Goal: Transaction & Acquisition: Purchase product/service

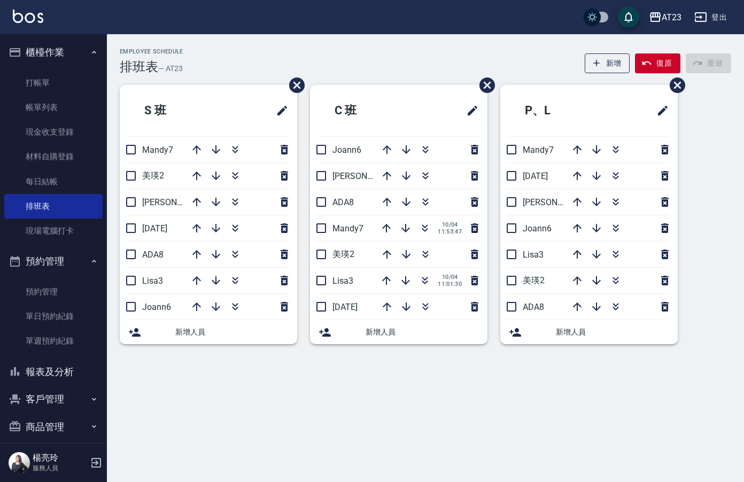
scroll to position [10, 0]
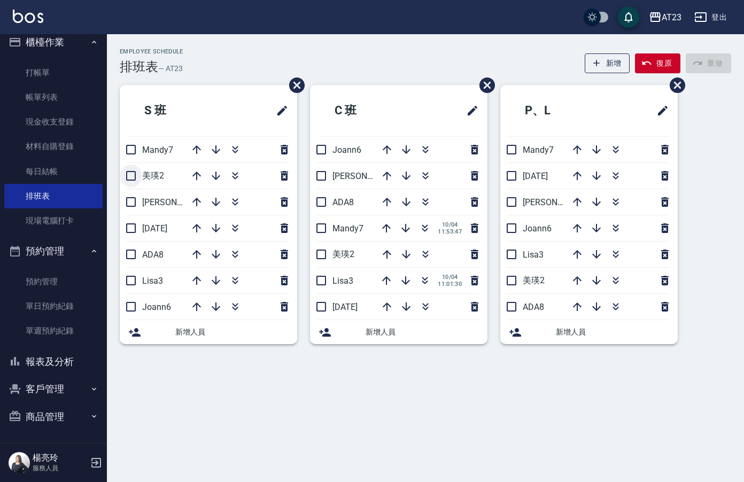
click at [132, 178] on input "checkbox" at bounding box center [131, 176] width 22 height 22
checkbox input "true"
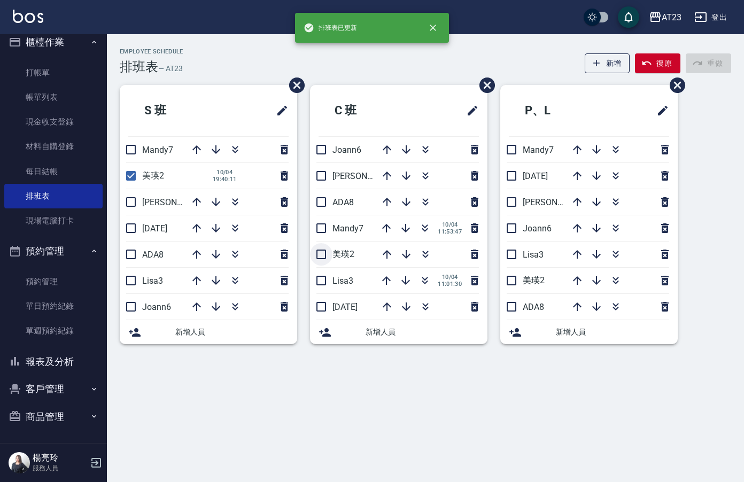
click at [321, 253] on input "checkbox" at bounding box center [321, 254] width 22 height 22
checkbox input "true"
click at [508, 288] on input "checkbox" at bounding box center [512, 281] width 22 height 22
checkbox input "true"
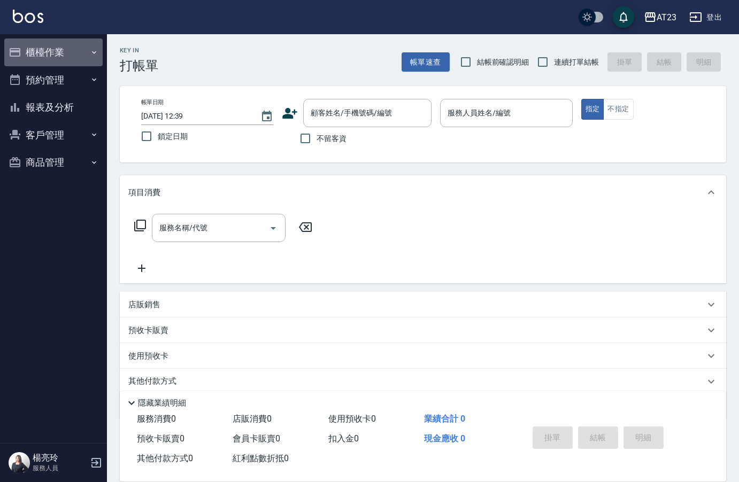
click at [72, 53] on button "櫃檯作業" at bounding box center [53, 53] width 98 height 28
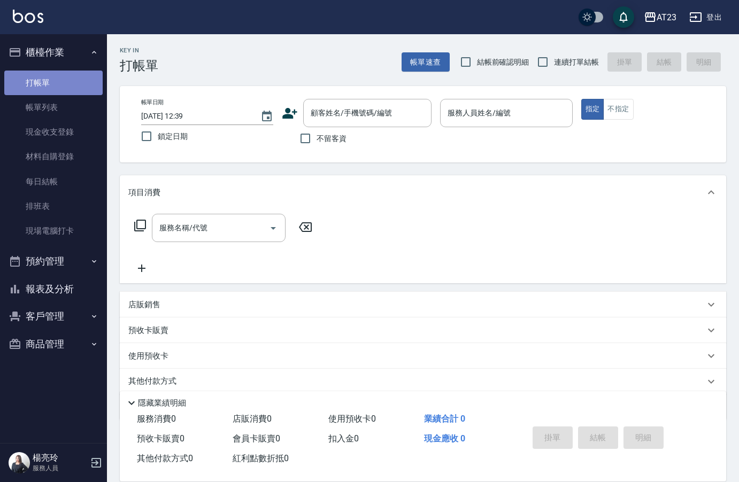
click at [65, 86] on link "打帳單" at bounding box center [53, 83] width 98 height 25
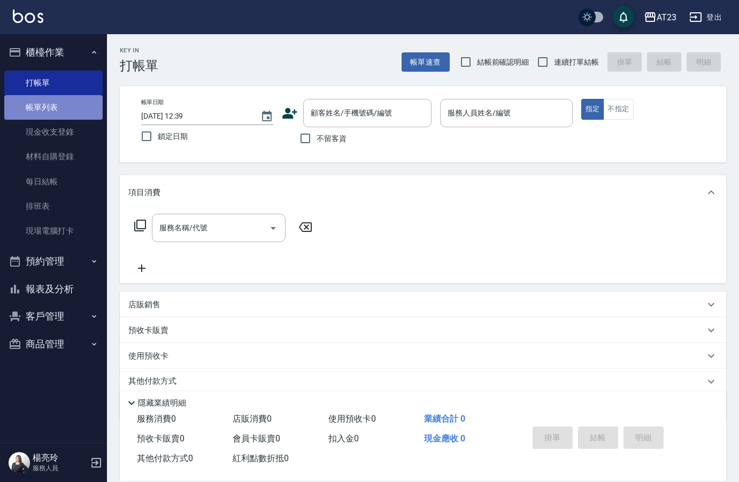
click at [63, 106] on link "帳單列表" at bounding box center [53, 107] width 98 height 25
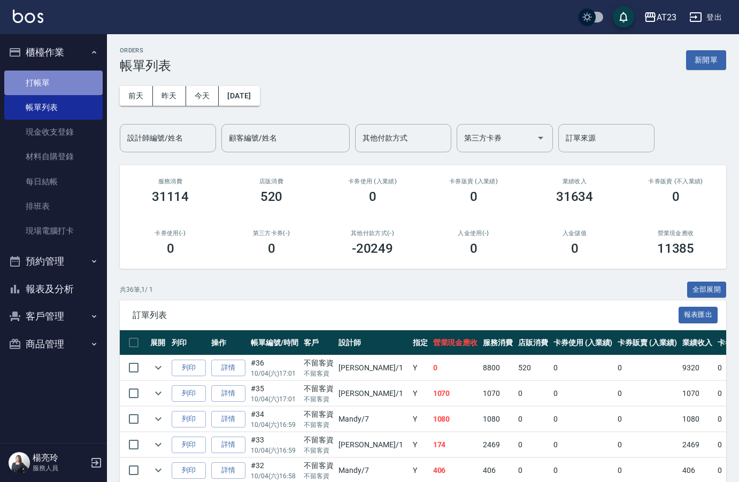
click at [65, 82] on link "打帳單" at bounding box center [53, 83] width 98 height 25
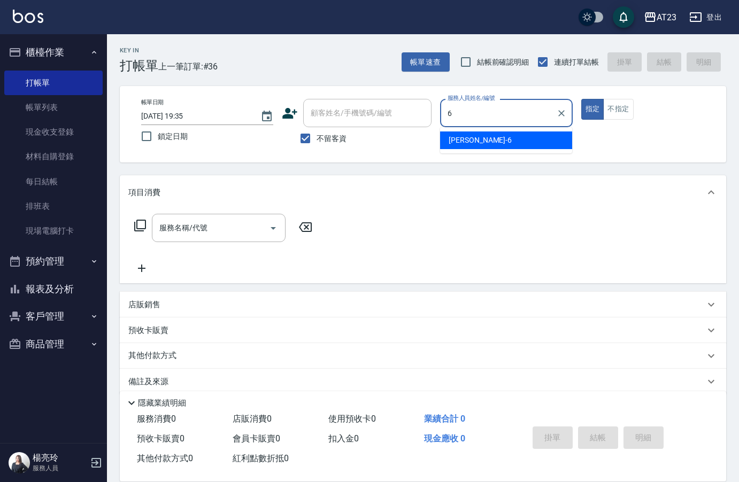
type input "Joann-6"
type button "true"
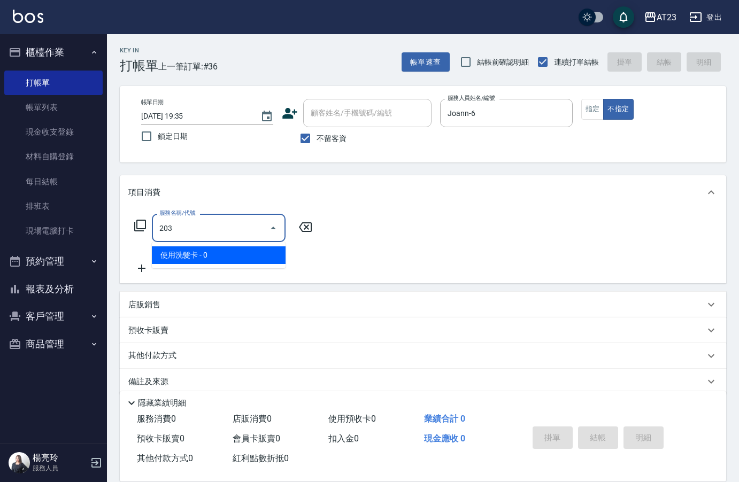
type input "使用洗髮卡(203)"
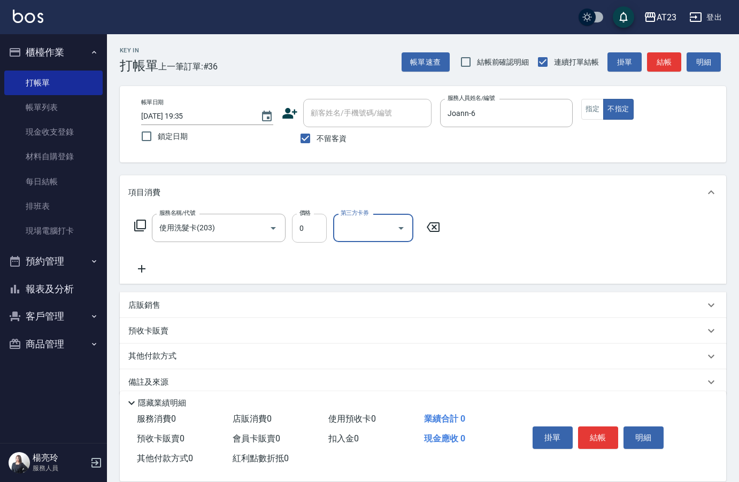
click at [319, 222] on input "0" at bounding box center [309, 228] width 35 height 29
type input "280"
click at [602, 431] on button "結帳" at bounding box center [598, 438] width 40 height 22
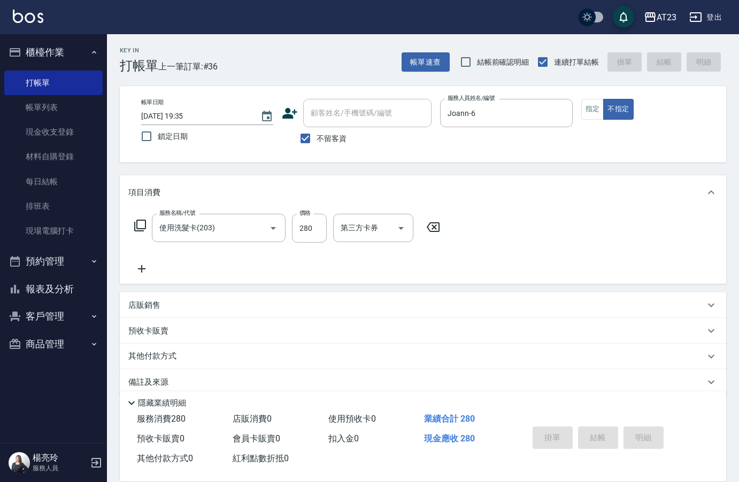
type input "2025/10/04 19:37"
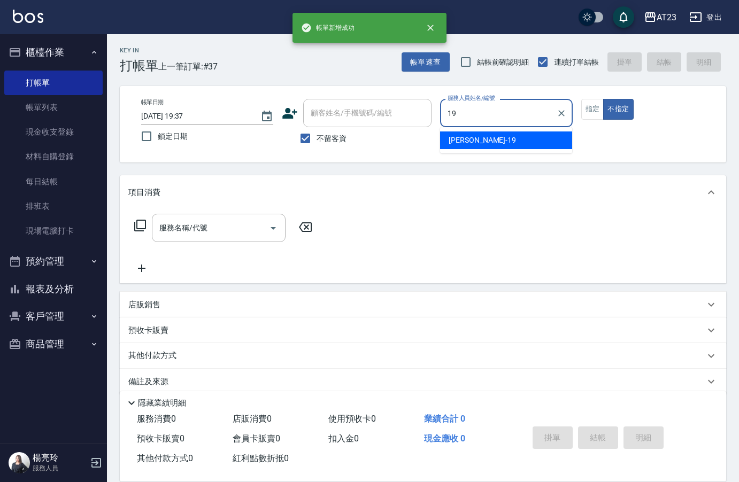
type input "亮亮-19"
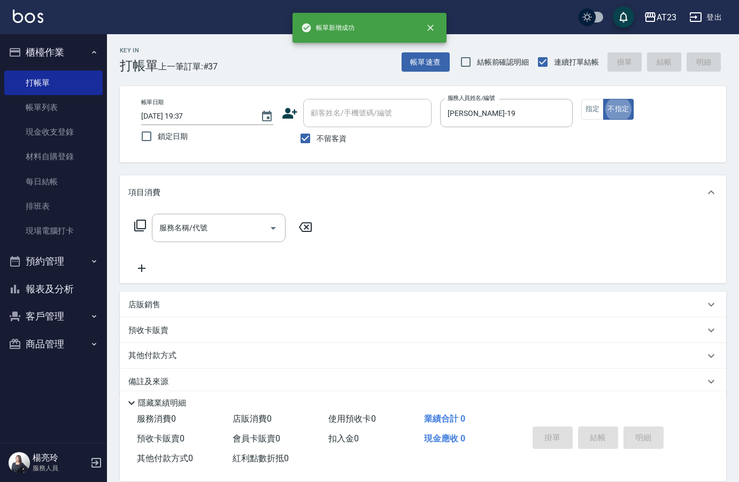
type button "false"
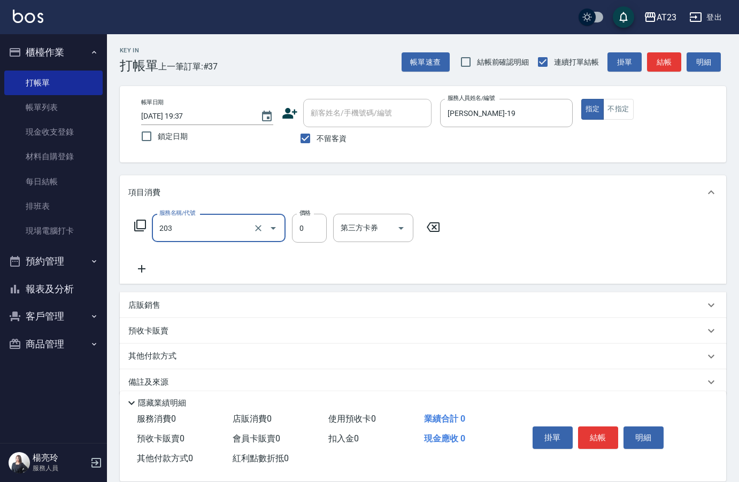
type input "使用洗髮卡(203)"
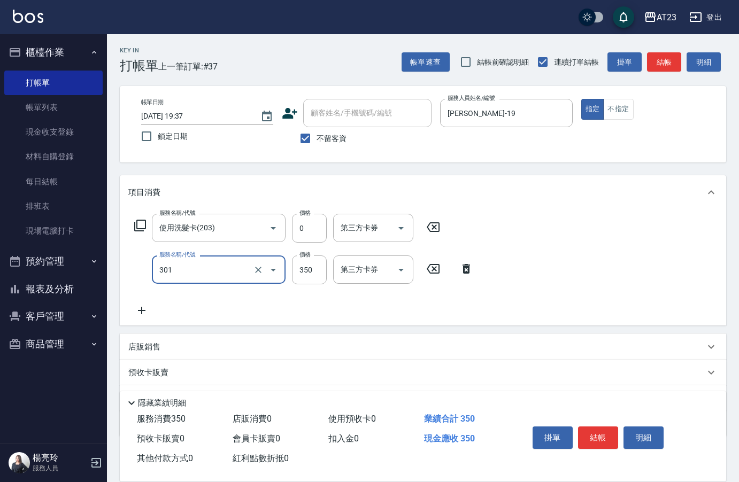
type input "造型剪髮(301)"
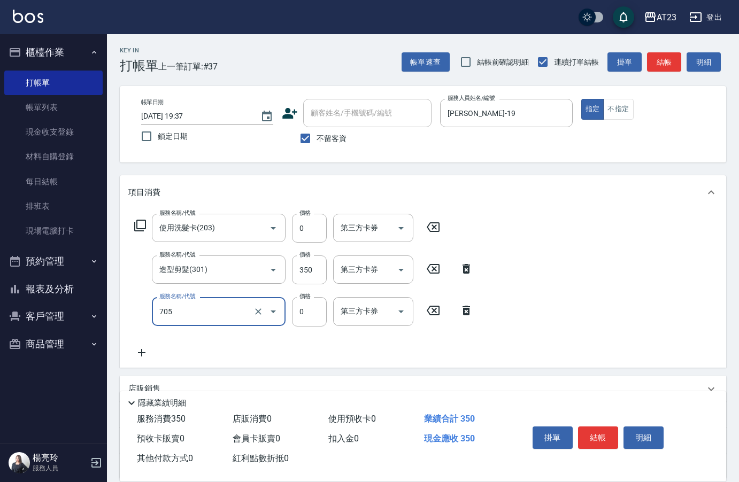
type input "互助50(705)"
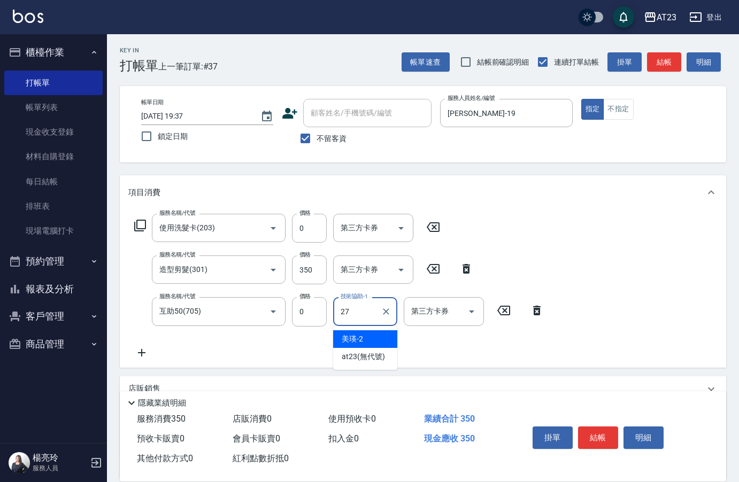
type input "LiLi-27"
click at [611, 427] on button "結帳" at bounding box center [598, 438] width 40 height 22
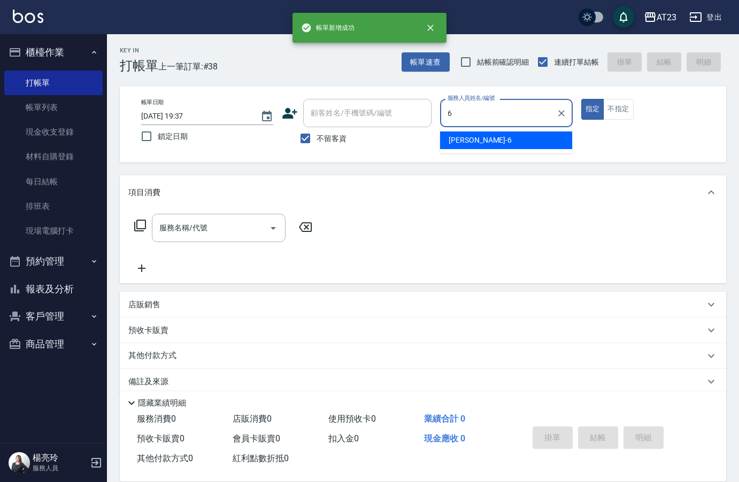
type input "Joann-6"
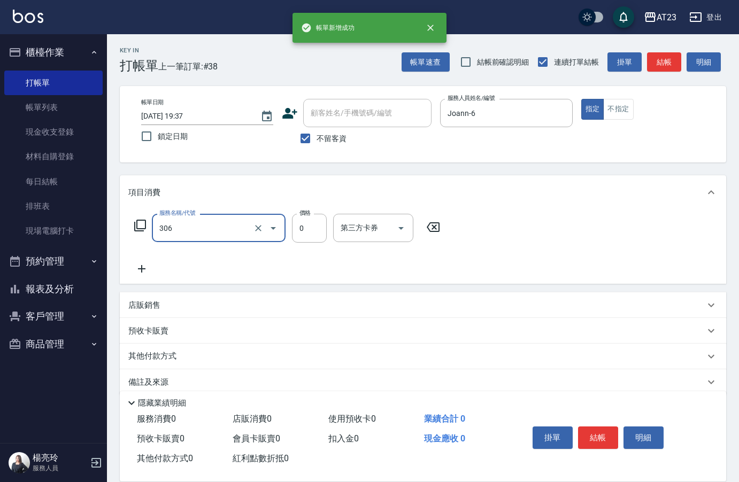
type input "剪髮卡(306)"
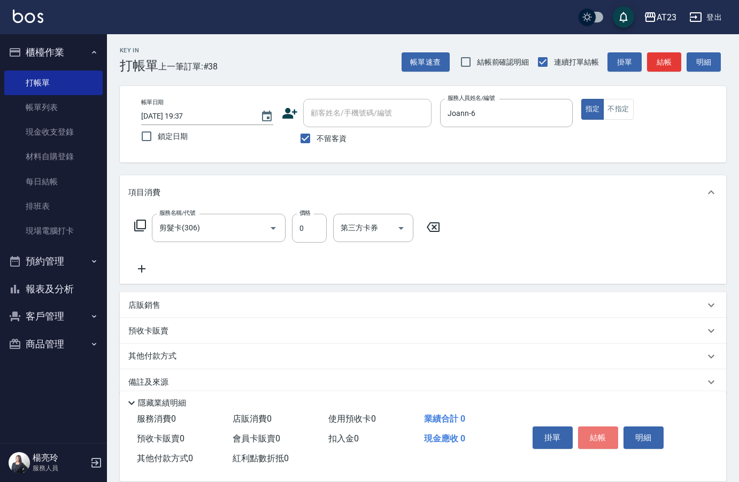
click at [611, 427] on button "結帳" at bounding box center [598, 438] width 40 height 22
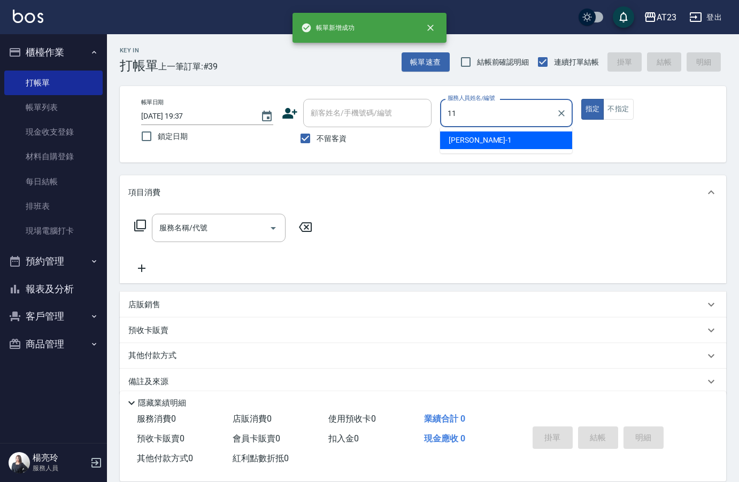
type input "JUN-11"
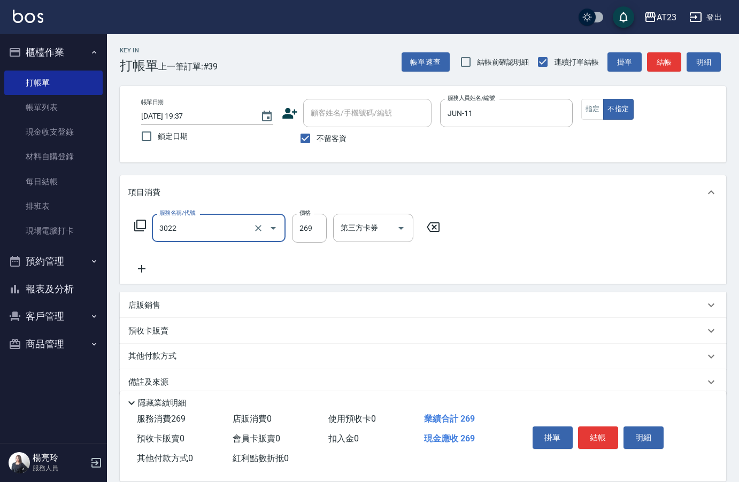
type input "(活動)造型剪(3022)"
click at [590, 423] on div "掛單 結帳 明細" at bounding box center [598, 440] width 140 height 34
click at [590, 427] on button "結帳" at bounding box center [598, 438] width 40 height 22
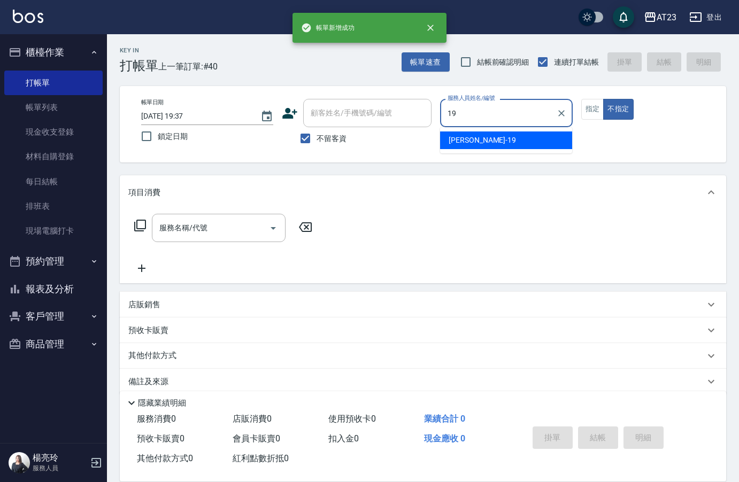
type input "亮亮-19"
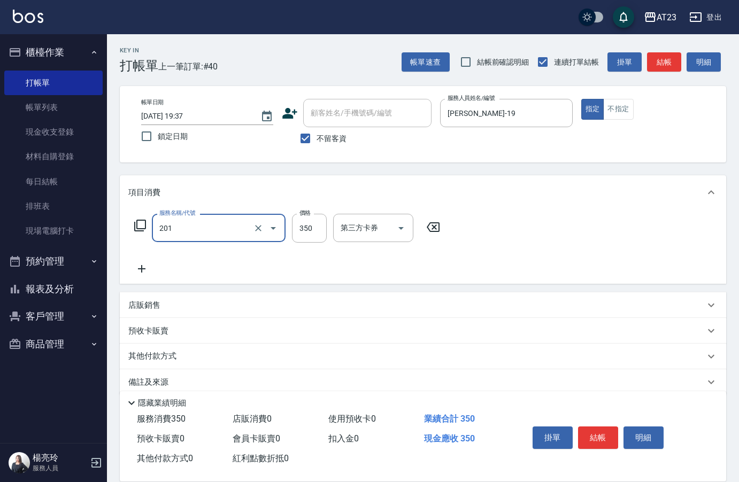
type input "一般洗髮(201)"
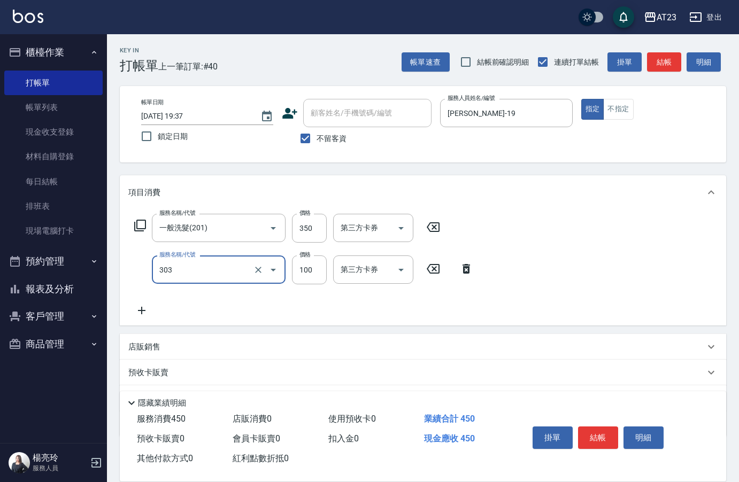
type input "剪瀏海(303)"
click at [608, 442] on button "結帳" at bounding box center [598, 438] width 40 height 22
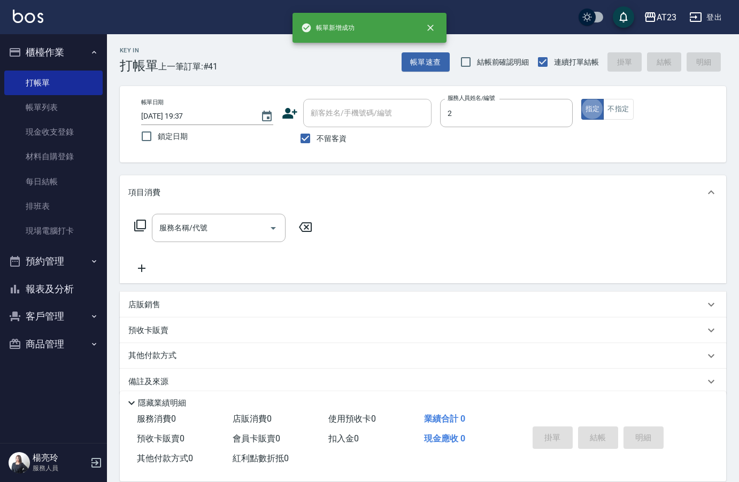
type input "美瑛-2"
type input "2"
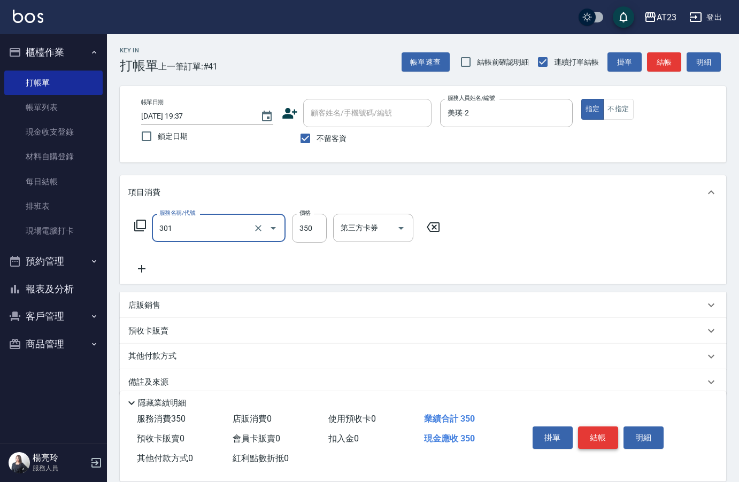
type input "造型剪髮(301)"
type input "500"
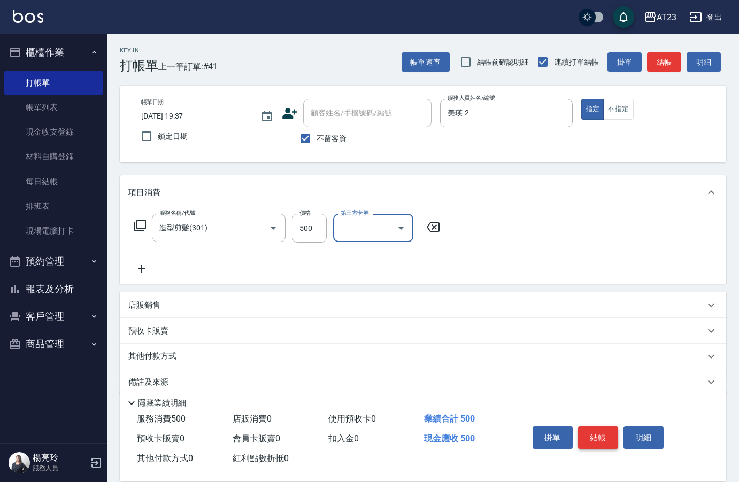
click at [608, 442] on button "結帳" at bounding box center [598, 438] width 40 height 22
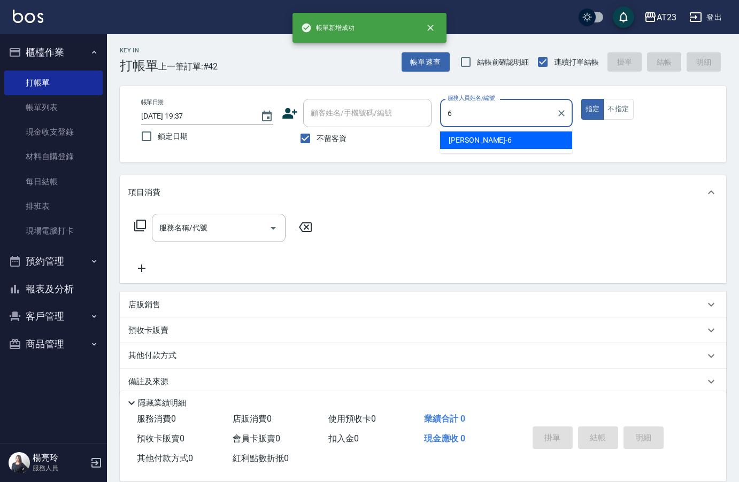
type input "Joann-6"
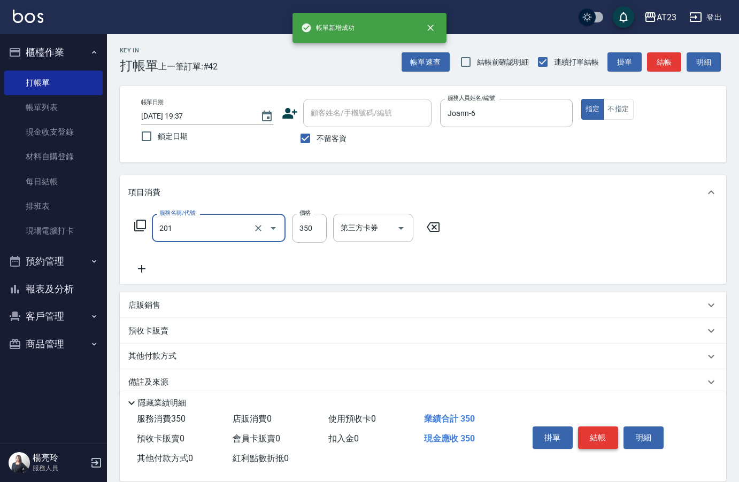
type input "一般洗髮(201)"
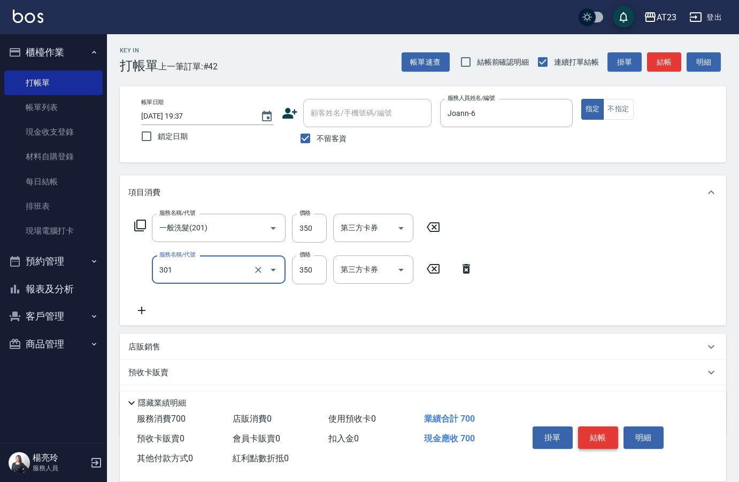
type input "造型剪髮(301)"
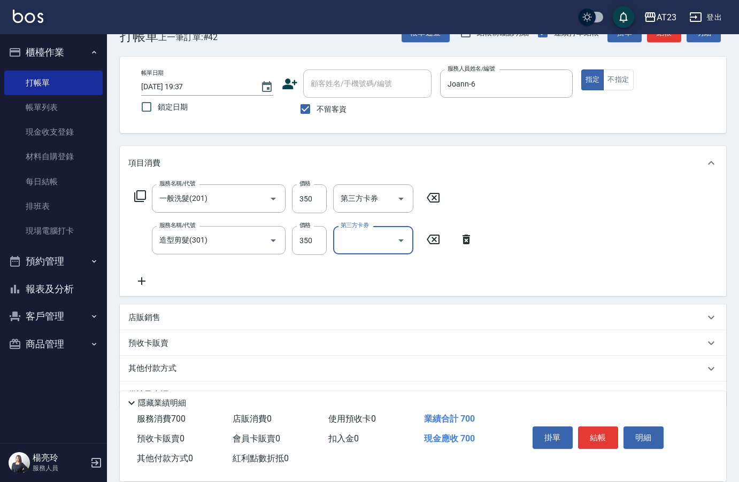
scroll to position [57, 0]
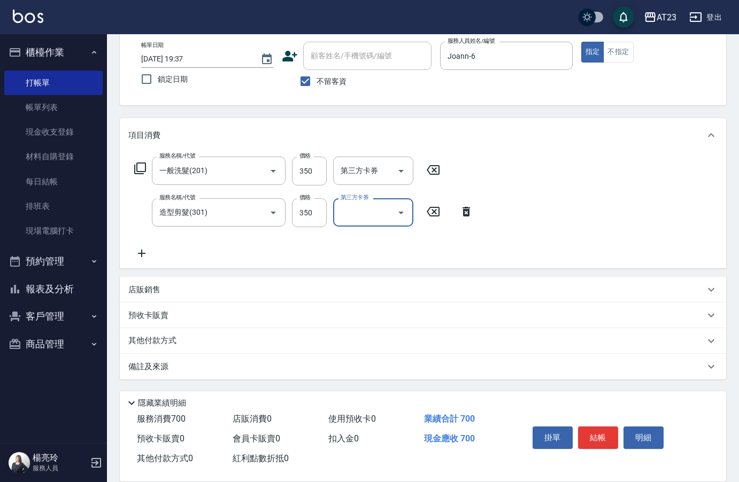
click at [163, 288] on div "店販銷售" at bounding box center [416, 290] width 577 height 11
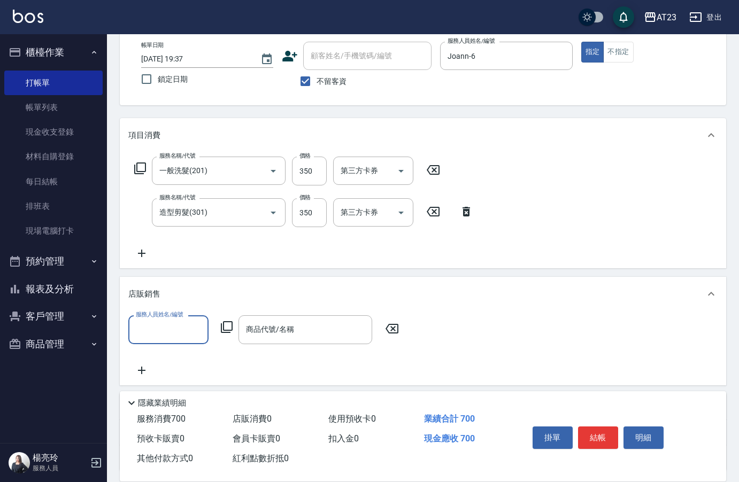
scroll to position [0, 0]
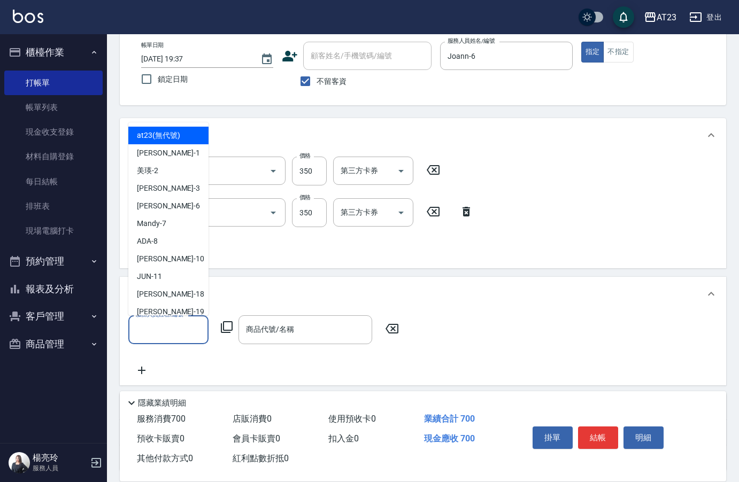
click at [142, 329] on input "服務人員姓名/編號" at bounding box center [168, 329] width 71 height 19
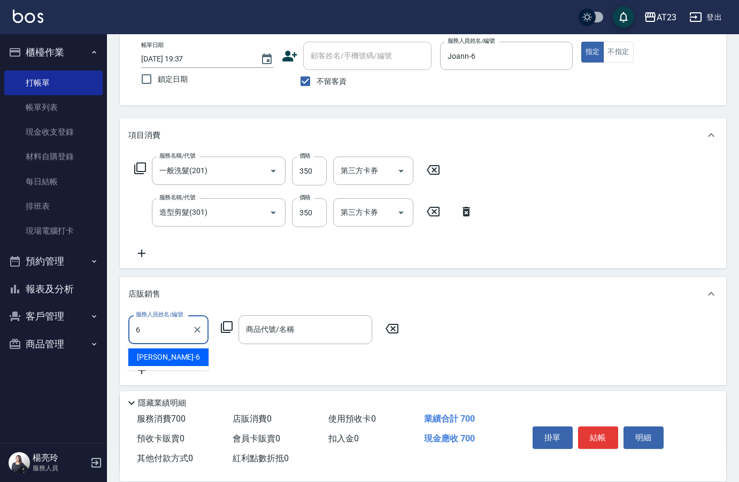
type input "Joann-6"
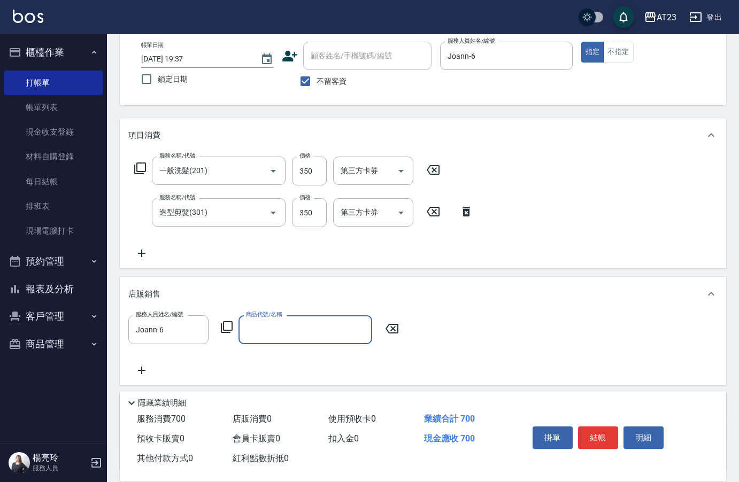
click at [221, 321] on div "服務人員姓名/編號 Joann-6 服務人員姓名/編號 商品代號/名稱 商品代號/名稱" at bounding box center [266, 330] width 277 height 28
click at [221, 321] on icon at bounding box center [226, 327] width 13 height 13
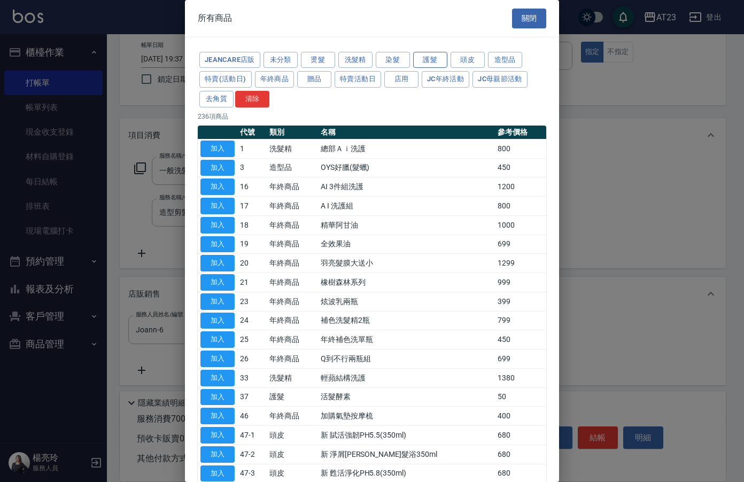
click at [442, 57] on button "護髮" at bounding box center [430, 60] width 34 height 17
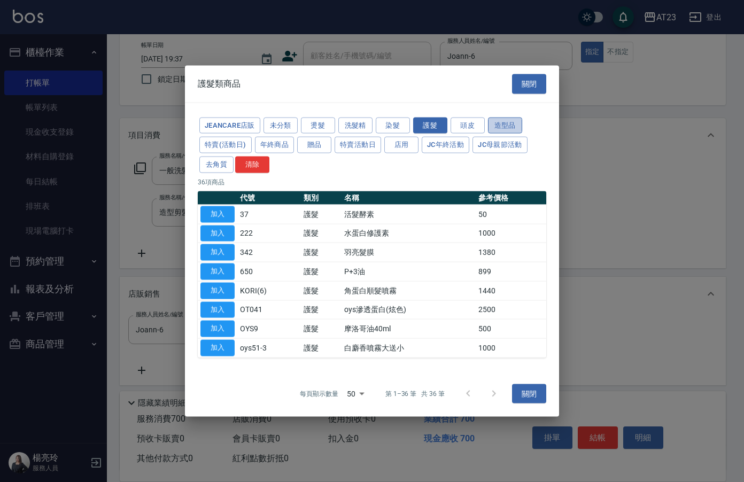
click at [513, 125] on button "造型品" at bounding box center [505, 125] width 34 height 17
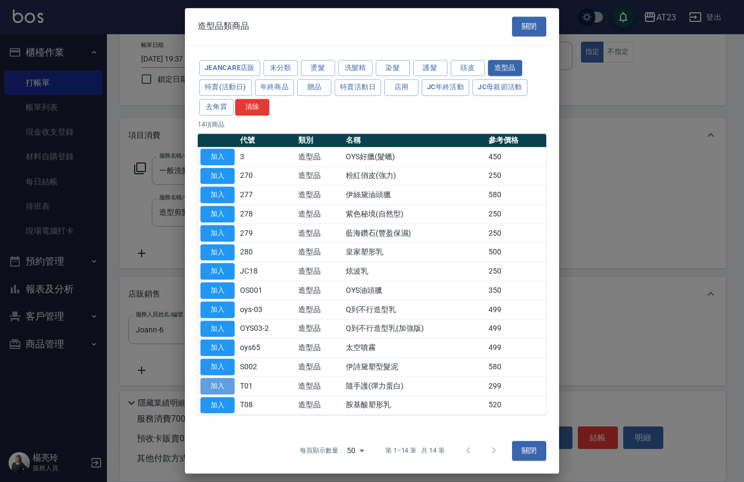
click at [224, 388] on button "加入" at bounding box center [218, 386] width 34 height 17
type input "隨手護(彈力蛋白)"
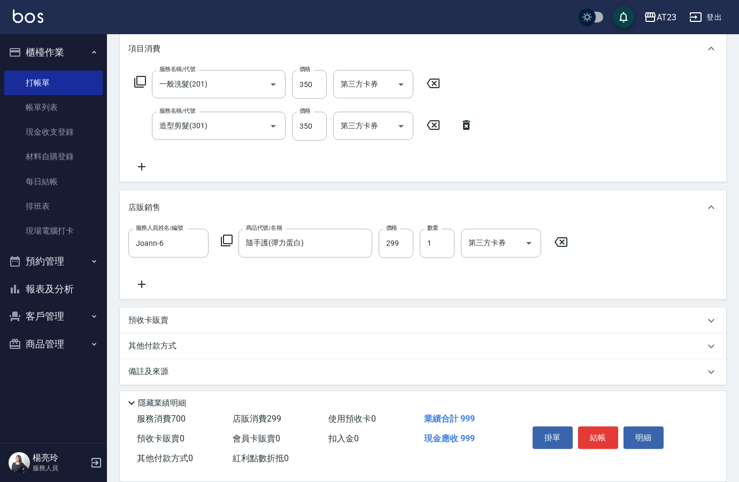
scroll to position [149, 0]
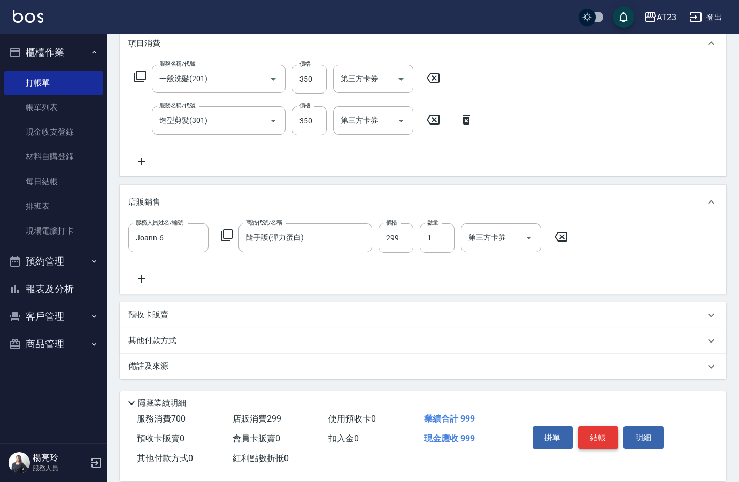
click at [609, 437] on button "結帳" at bounding box center [598, 438] width 40 height 22
type input "2025/10/04 19:38"
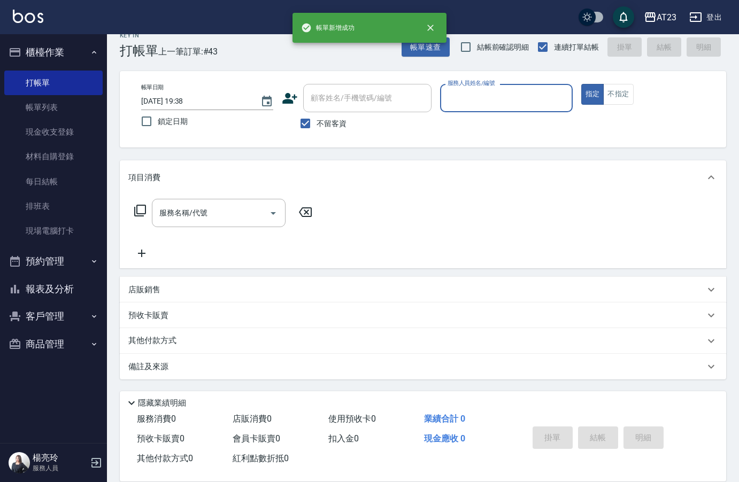
scroll to position [15, 0]
type input "Joann-6"
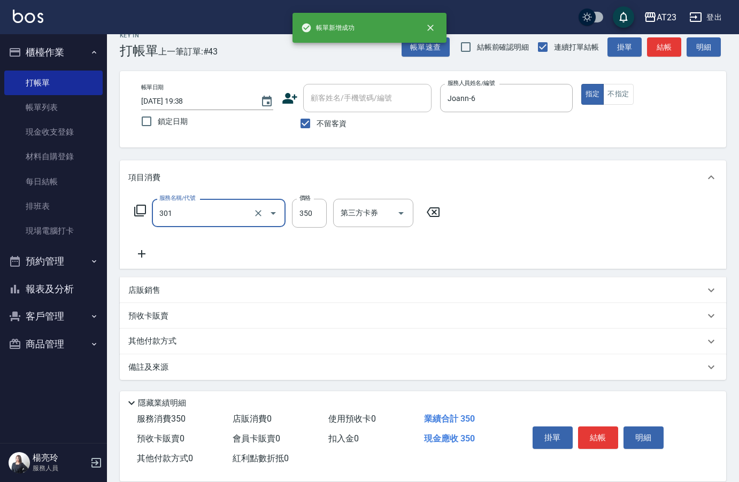
type input "造型剪髮(301)"
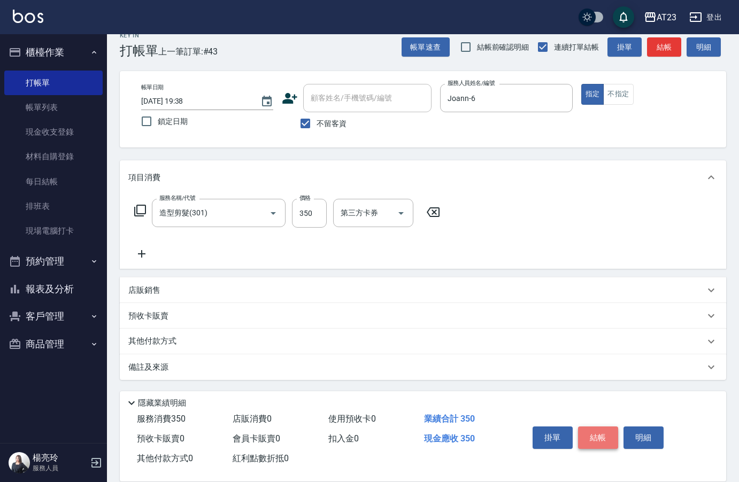
click at [616, 433] on button "結帳" at bounding box center [598, 438] width 40 height 22
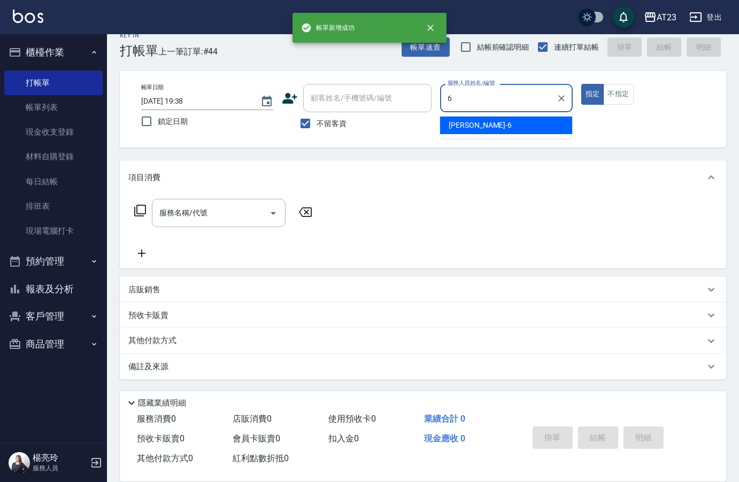
type input "Joann-6"
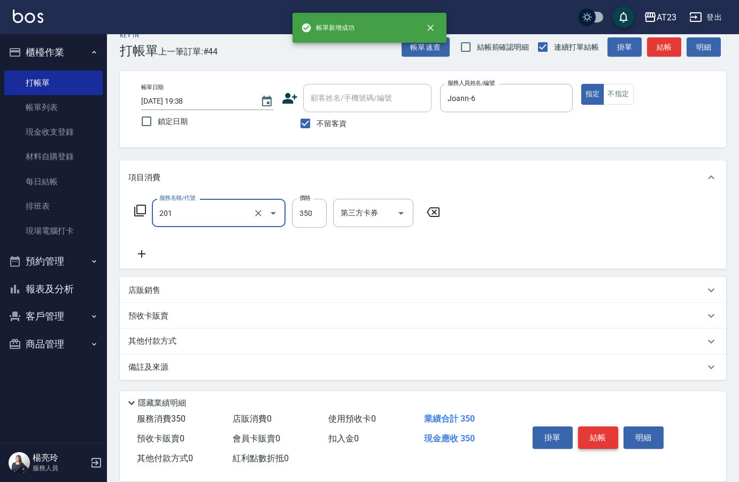
type input "一般洗髮(201)"
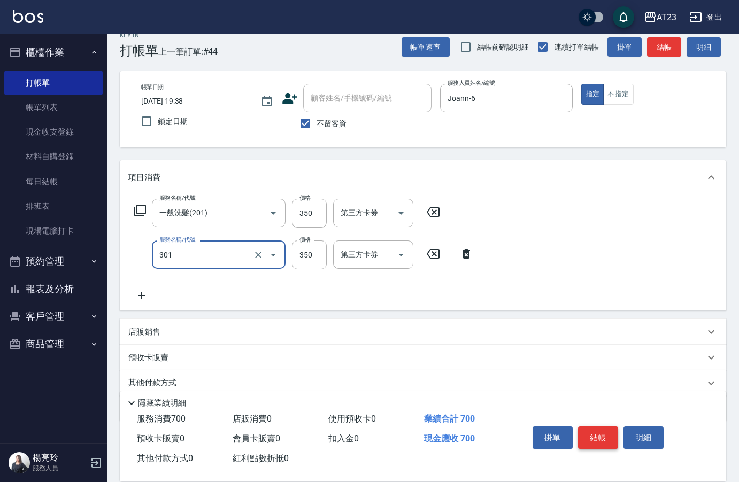
type input "造型剪髮(301)"
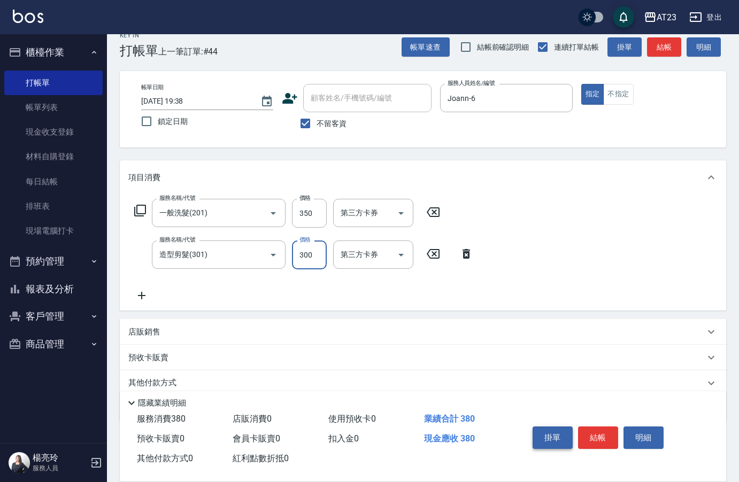
type input "300"
click at [604, 428] on button "結帳" at bounding box center [598, 438] width 40 height 22
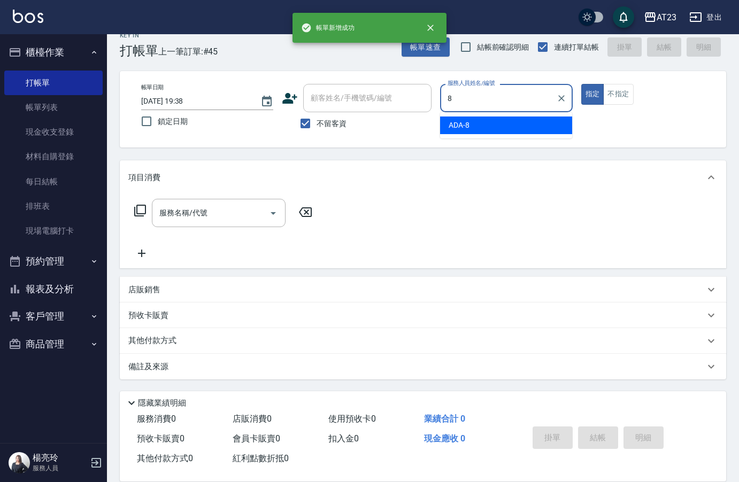
type input "ADA-8"
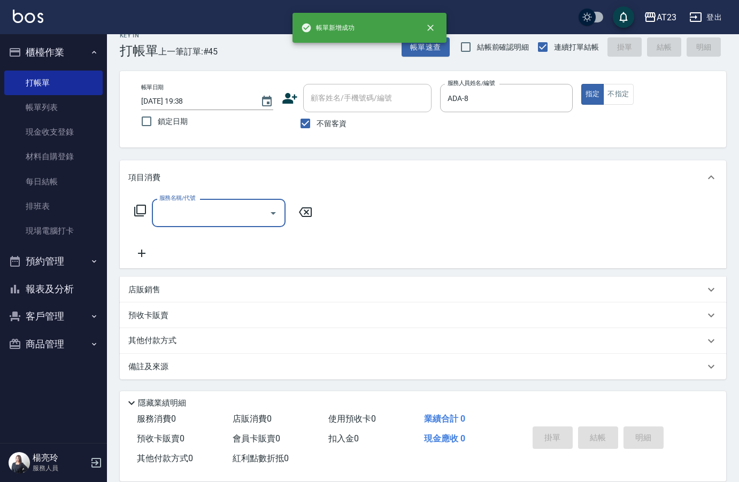
type input "4"
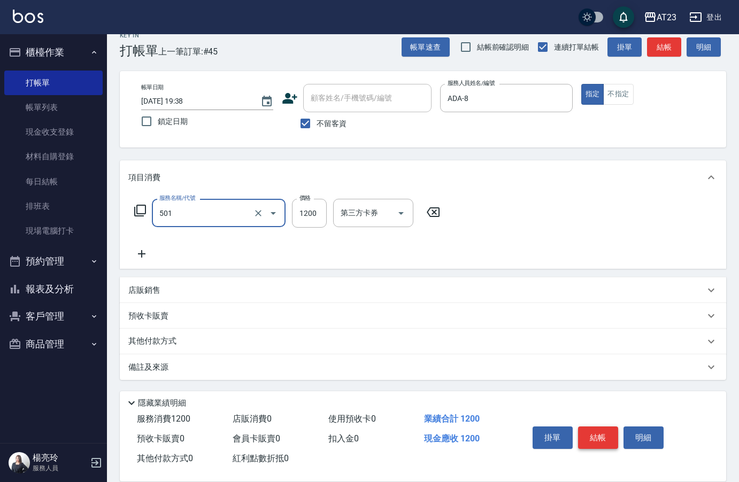
type input "染髮(501)"
type input "2500"
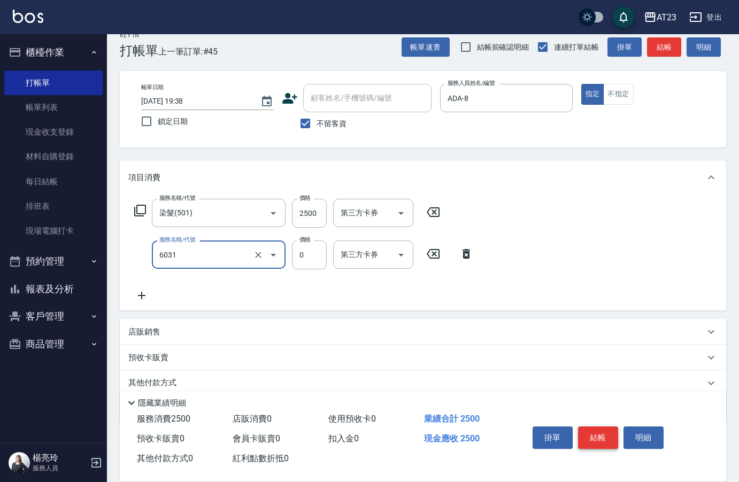
type input "P+卡(6031)"
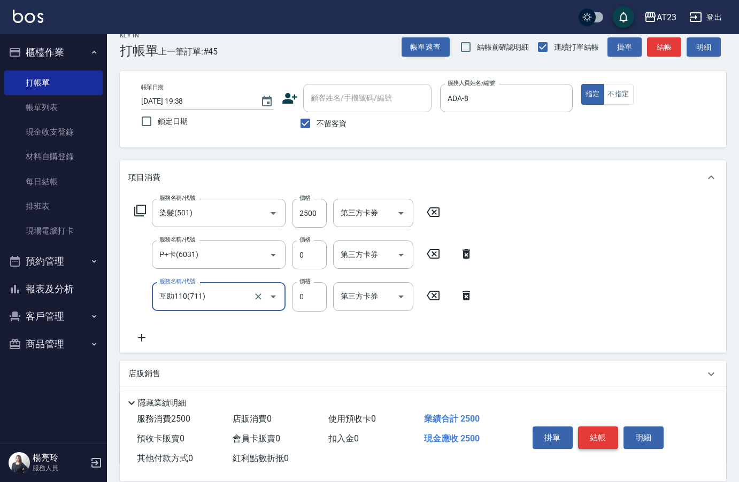
type input "互助110(711)"
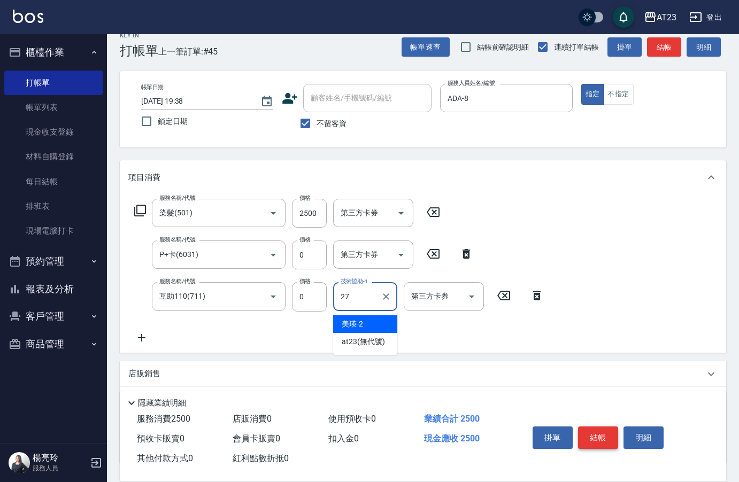
type input "LiLi-27"
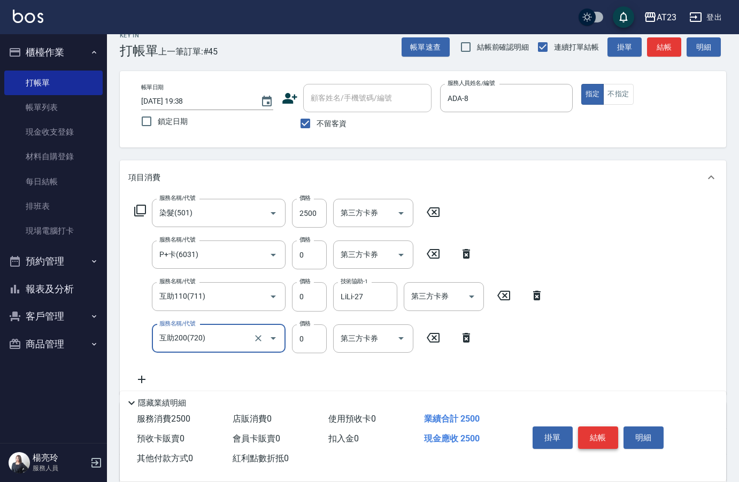
type input "互助200(720)"
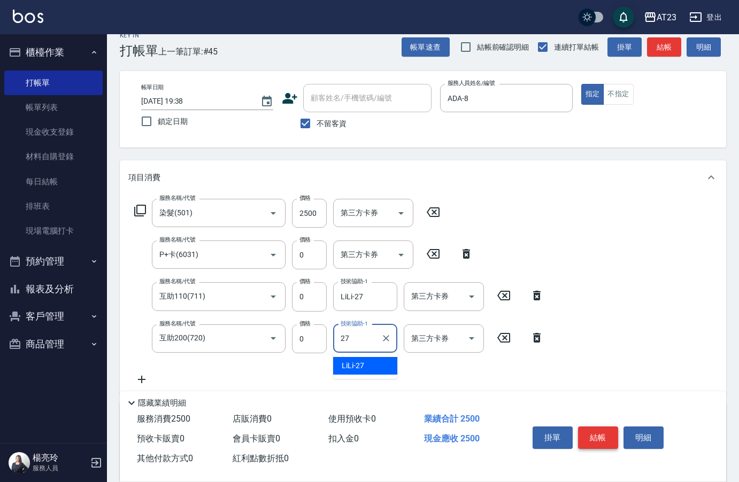
type input "LiLi-27"
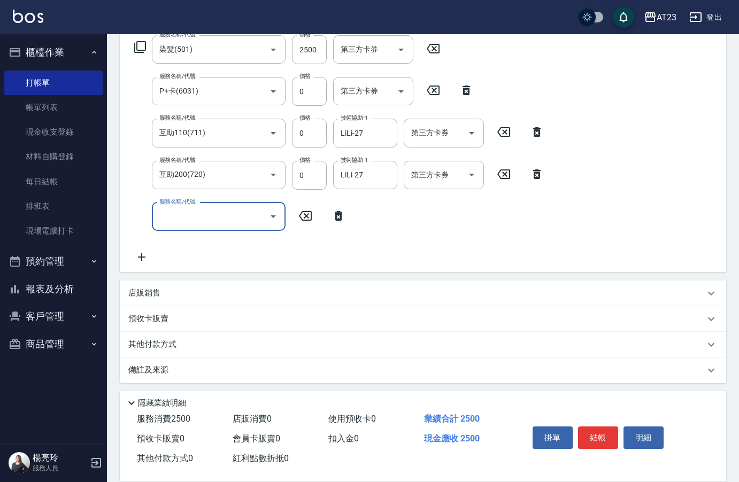
scroll to position [182, 0]
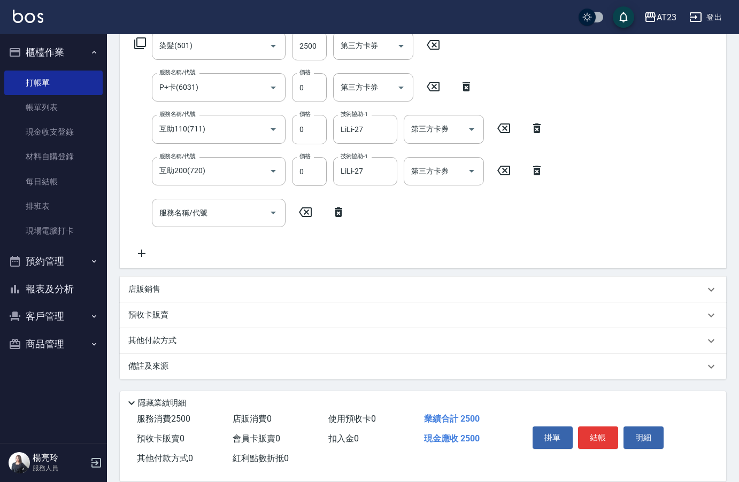
click at [178, 355] on div "備註及來源" at bounding box center [423, 367] width 606 height 26
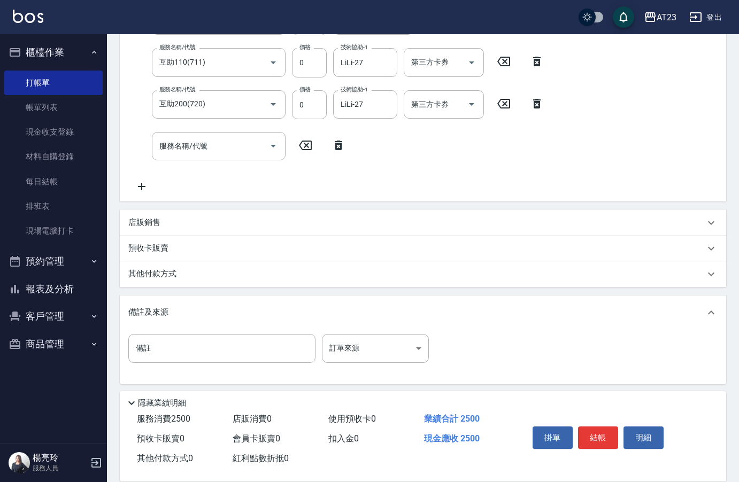
scroll to position [250, 0]
click at [156, 274] on p "其他付款方式" at bounding box center [154, 273] width 53 height 12
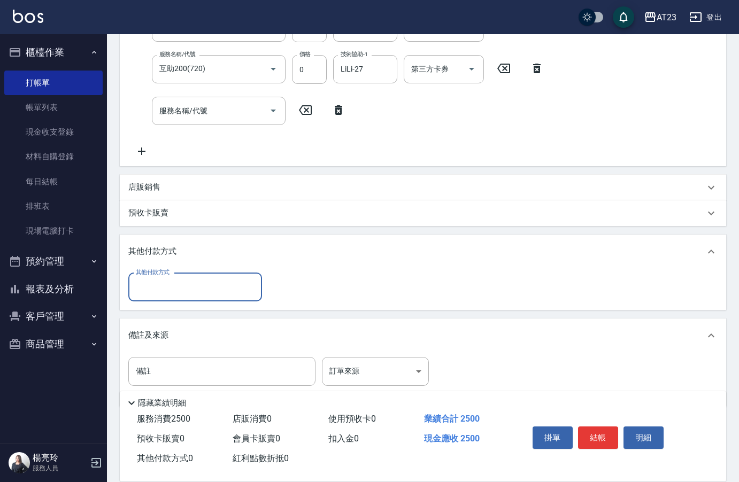
scroll to position [312, 0]
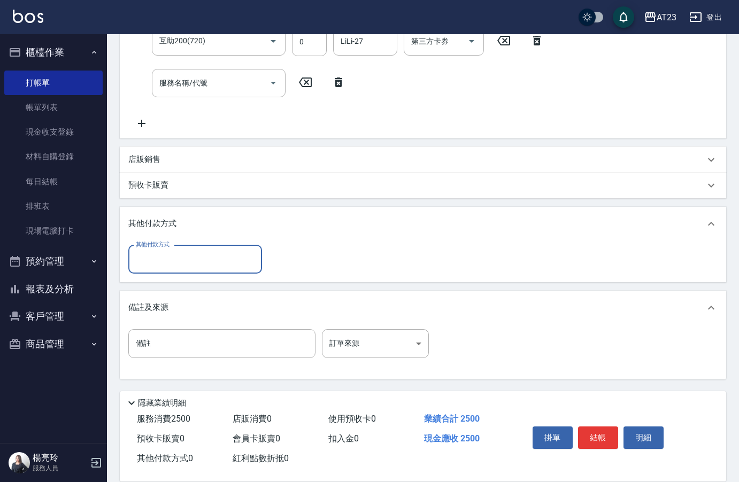
click at [166, 249] on label "其他付款方式" at bounding box center [153, 245] width 34 height 8
click at [166, 250] on input "其他付款方式" at bounding box center [195, 259] width 124 height 19
drag, startPoint x: 170, startPoint y: 260, endPoint x: 180, endPoint y: 286, distance: 27.3
click at [171, 260] on input "其他付款方式" at bounding box center [195, 259] width 124 height 19
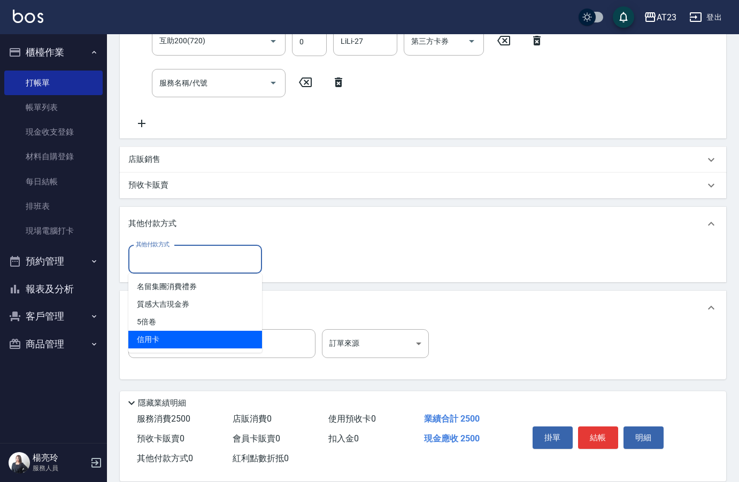
click at [176, 339] on span "信用卡" at bounding box center [195, 340] width 134 height 18
type input "信用卡"
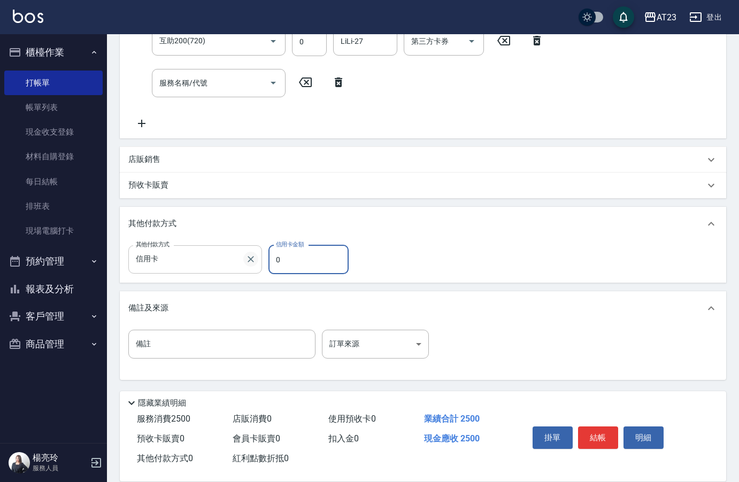
click at [255, 257] on div "其他付款方式 信用卡 其他付款方式 信用卡金額 0 信用卡金額" at bounding box center [241, 259] width 227 height 29
type input "2500"
click at [593, 440] on button "結帳" at bounding box center [598, 438] width 40 height 22
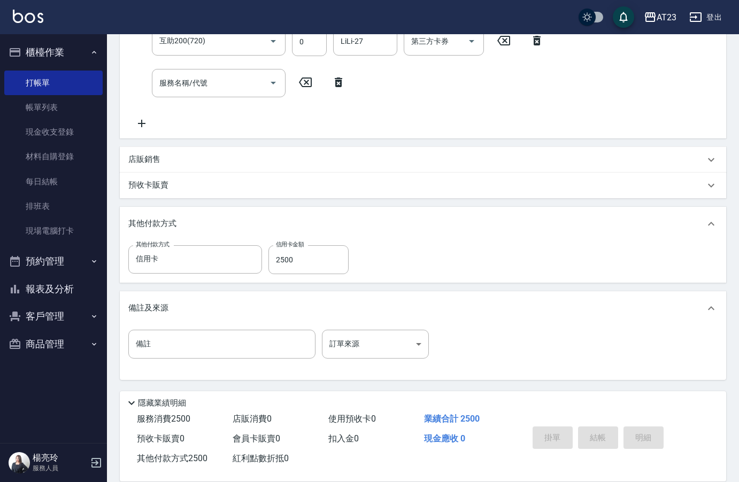
scroll to position [0, 0]
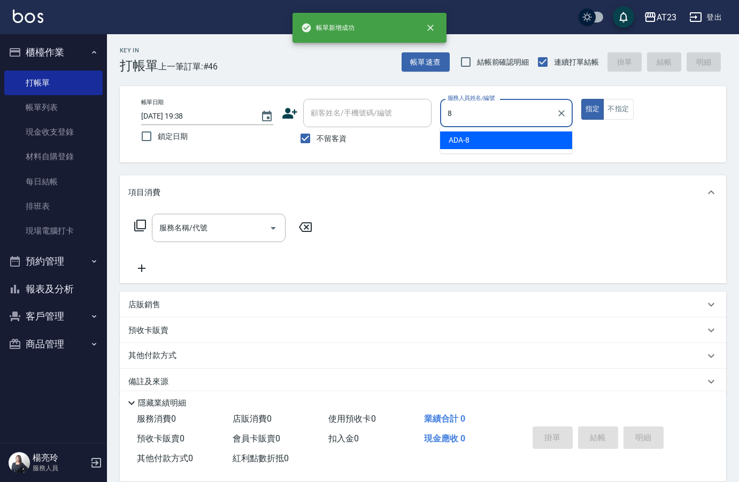
type input "ADA-8"
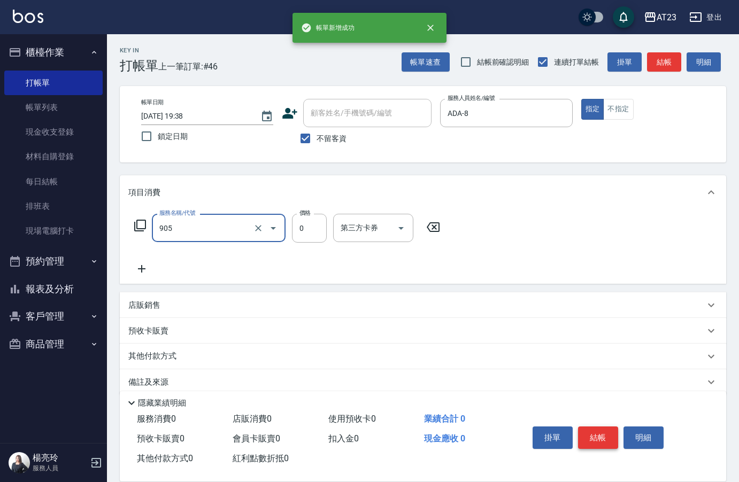
type input "頭皮卡使用(905)"
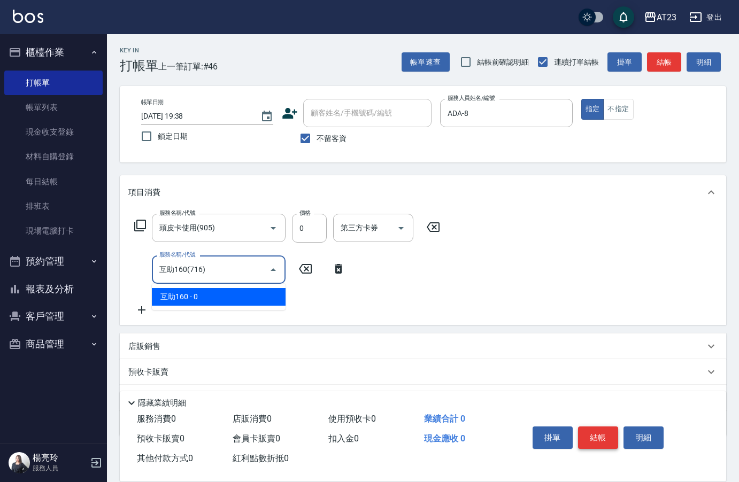
type input "互助160(716)"
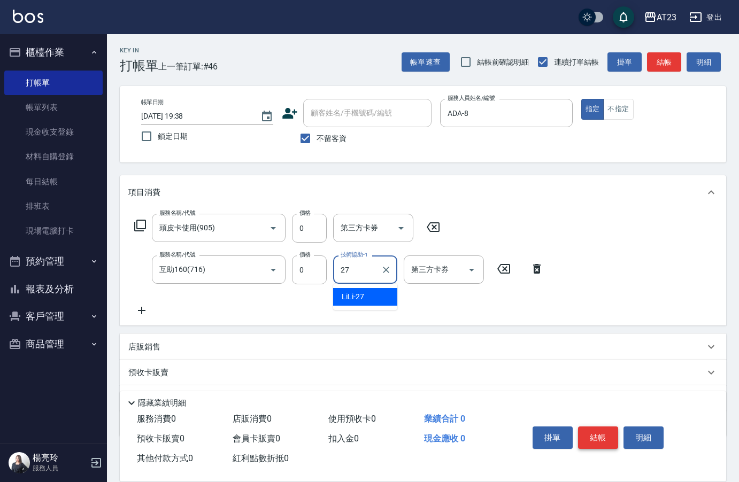
type input "LiLi-27"
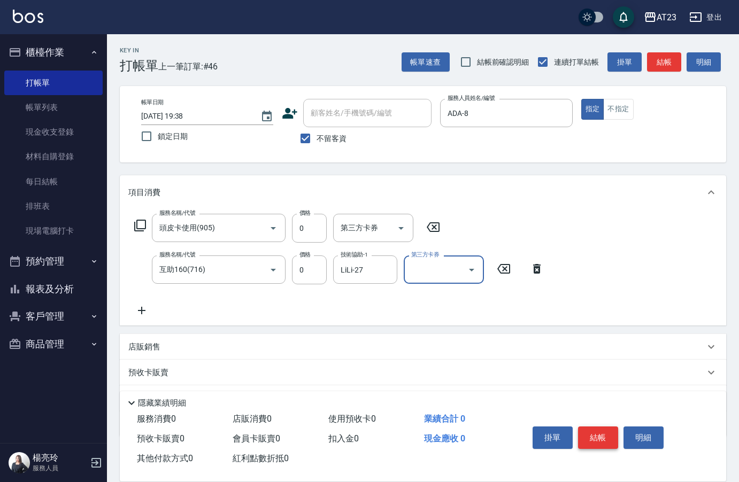
click at [593, 440] on button "結帳" at bounding box center [598, 438] width 40 height 22
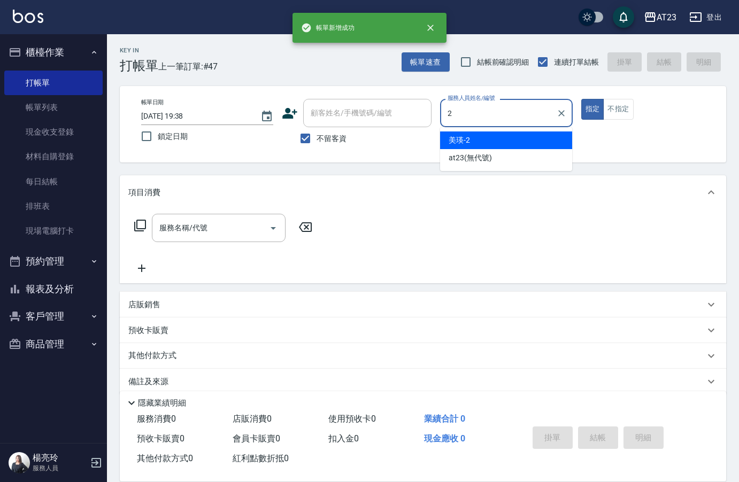
type input "美瑛-2"
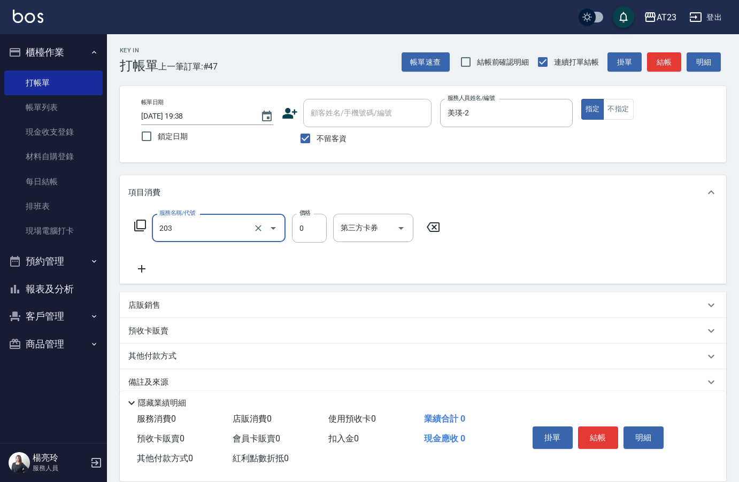
type input "使用洗髮卡(203)"
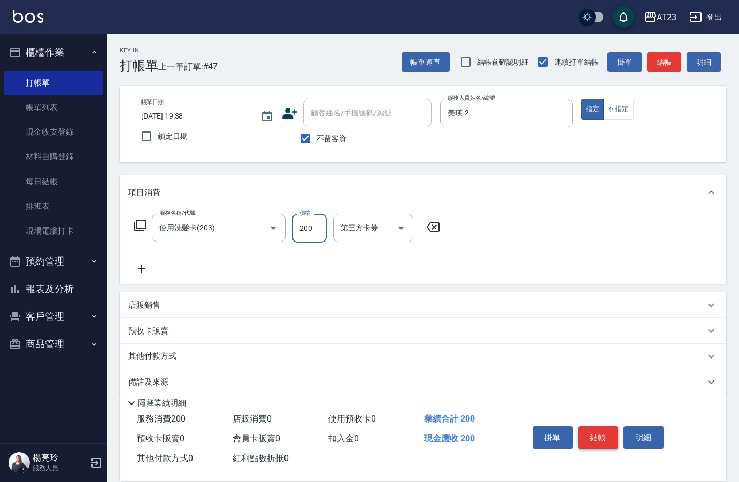
type input "200"
click at [603, 436] on button "結帳" at bounding box center [598, 438] width 40 height 22
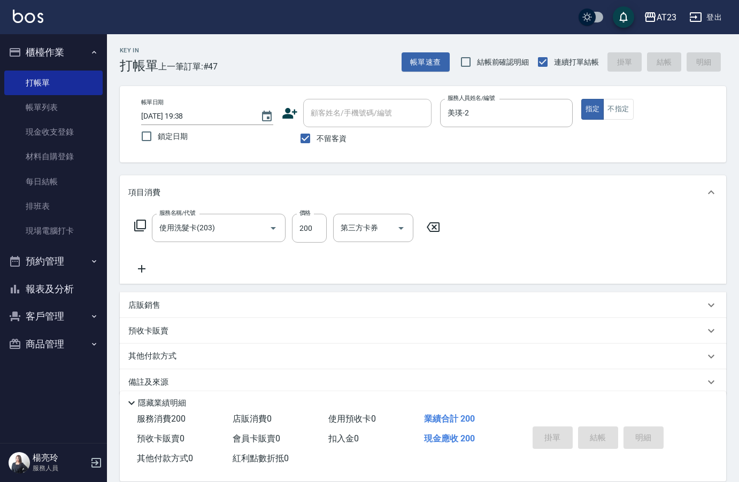
type input "2025/10/04 19:39"
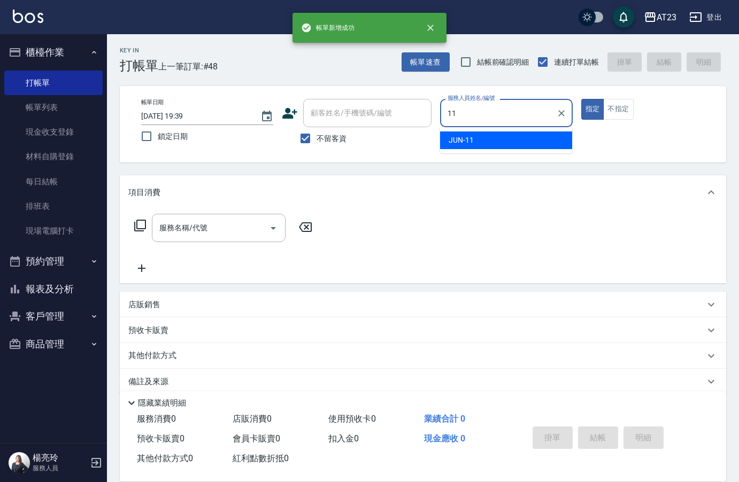
type input "JUN-11"
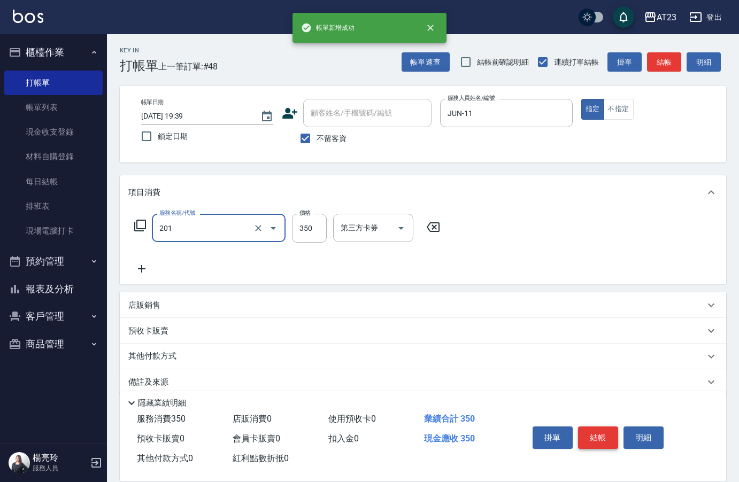
type input "一般洗髮(201)"
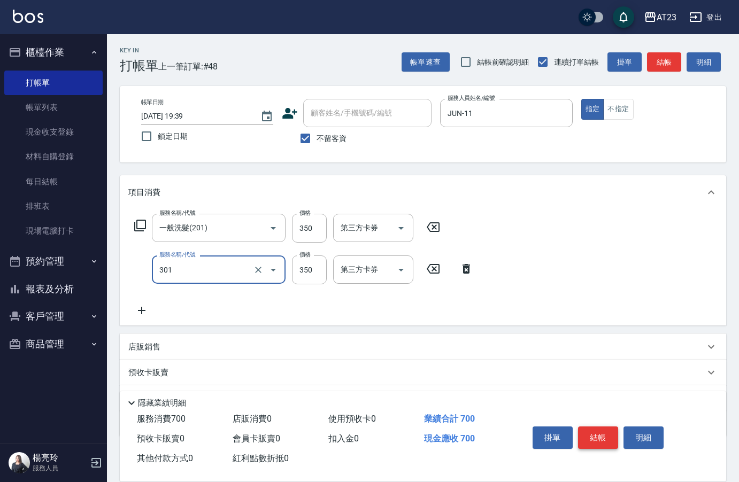
type input "造型剪髮(301)"
type input "400"
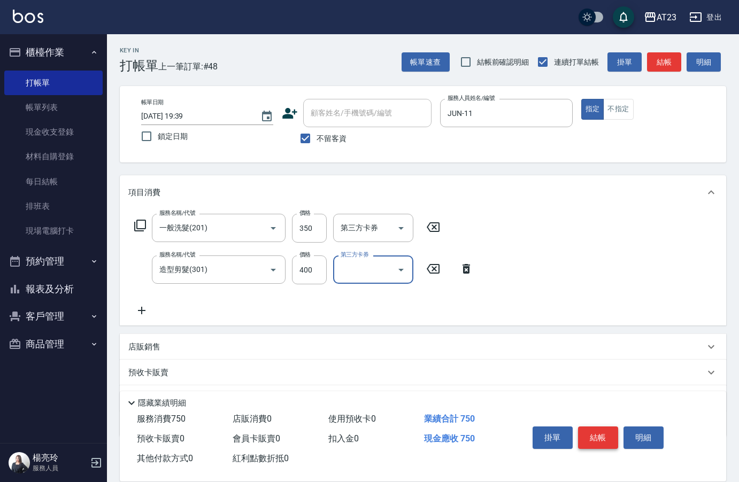
click at [603, 436] on button "結帳" at bounding box center [598, 438] width 40 height 22
